Goal: Navigation & Orientation: Find specific page/section

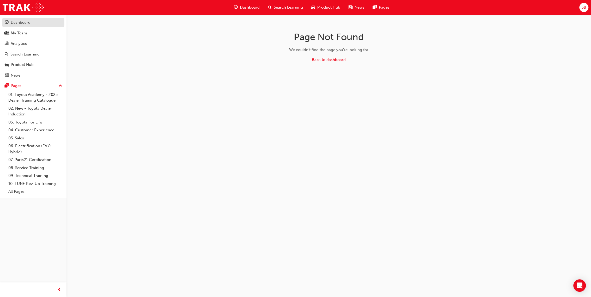
click at [15, 22] on div "Dashboard" at bounding box center [21, 23] width 20 height 6
